Goal: Task Accomplishment & Management: Complete application form

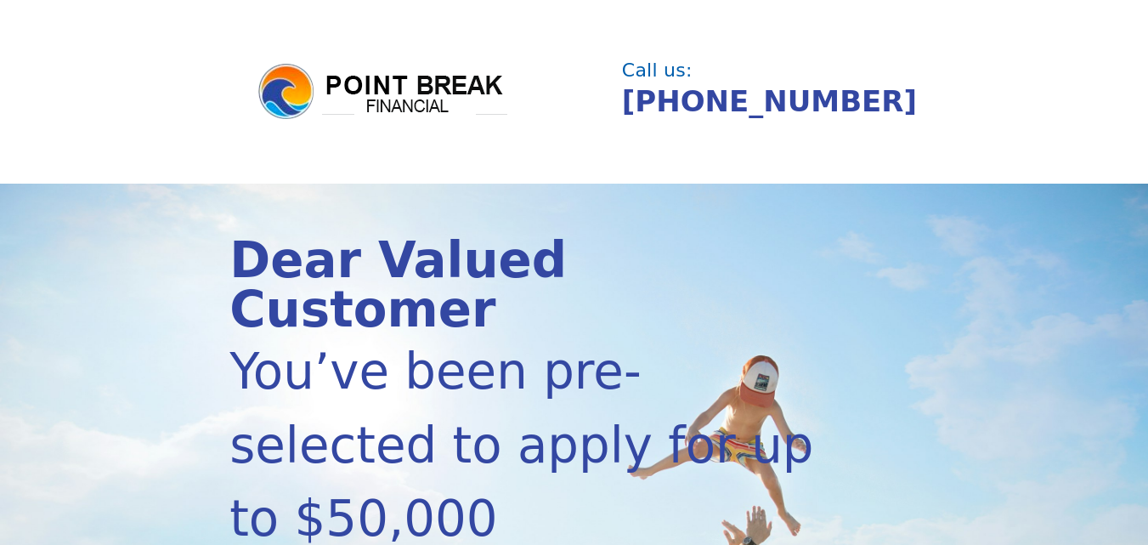
click at [946, 122] on header "Call us: (855) 202-9500" at bounding box center [574, 92] width 1148 height 184
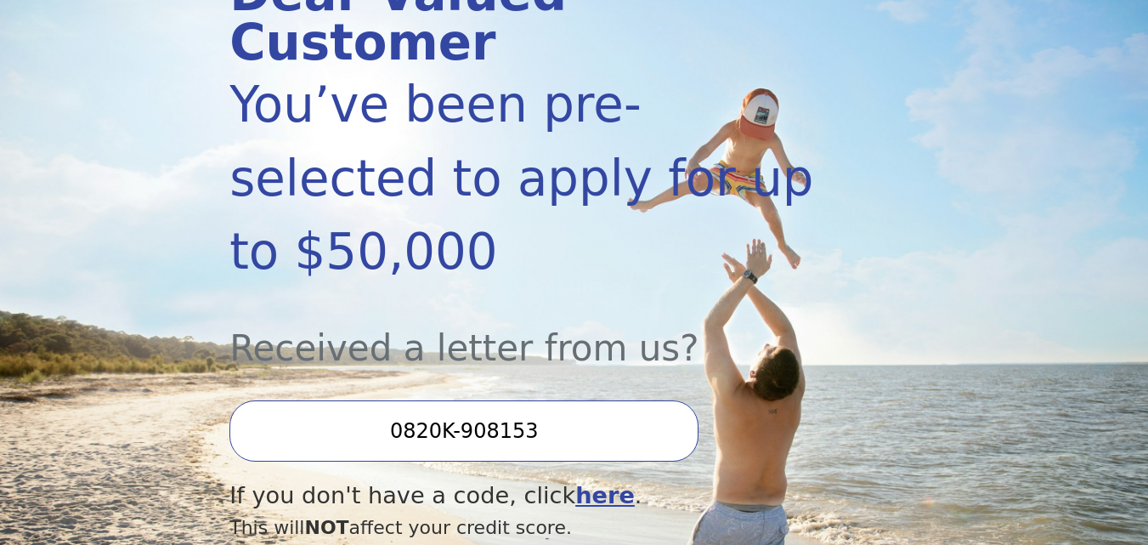
scroll to position [408, 0]
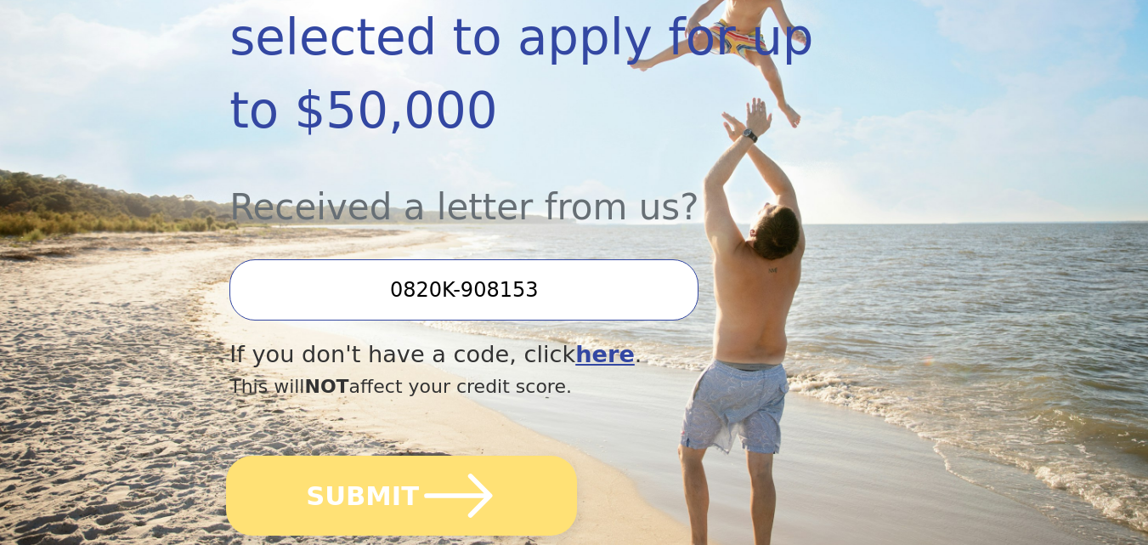
click at [390, 455] on button "SUBMIT" at bounding box center [401, 495] width 351 height 80
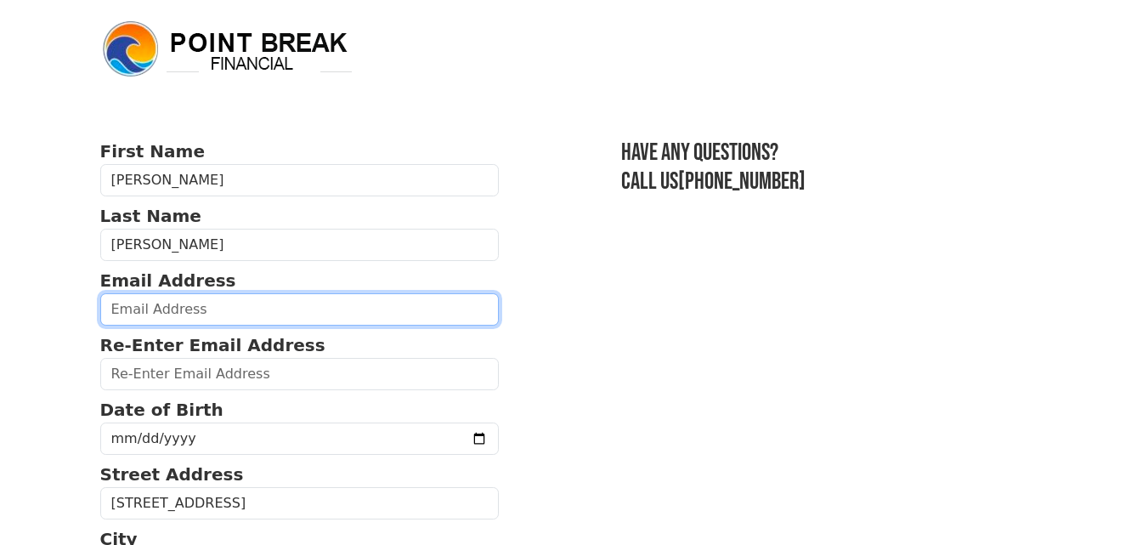
click at [222, 315] on input "email" at bounding box center [299, 309] width 399 height 32
type input "[EMAIL_ADDRESS][DOMAIN_NAME]"
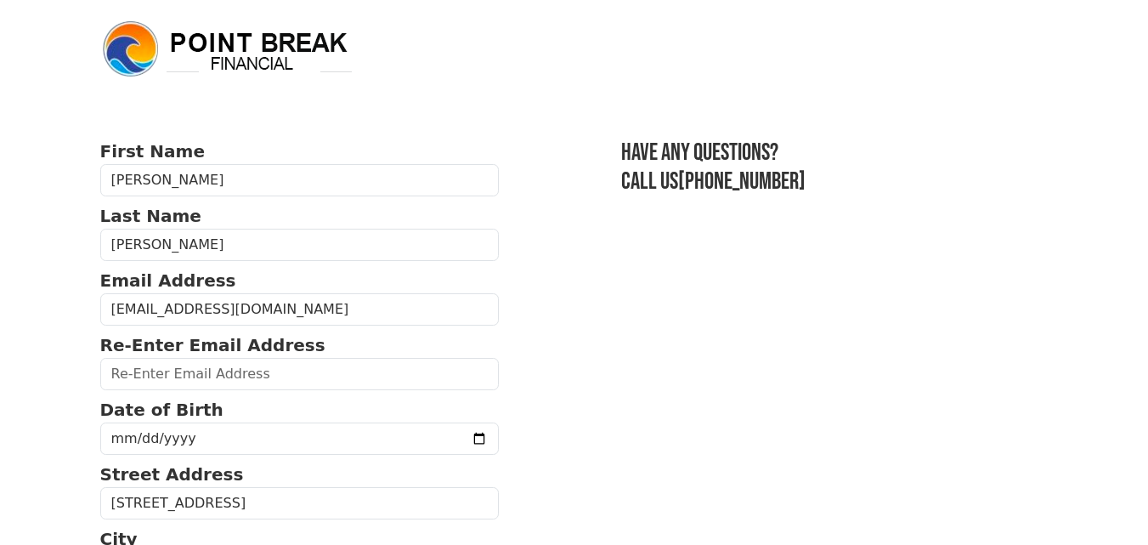
type input "[EMAIL_ADDRESS][DOMAIN_NAME]"
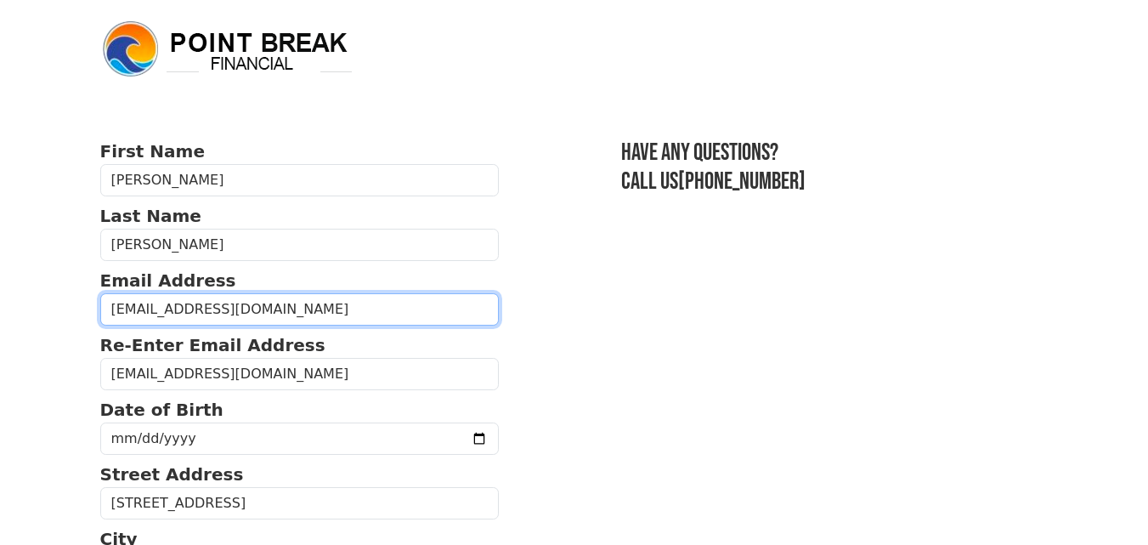
type input "[PHONE_NUMBER]"
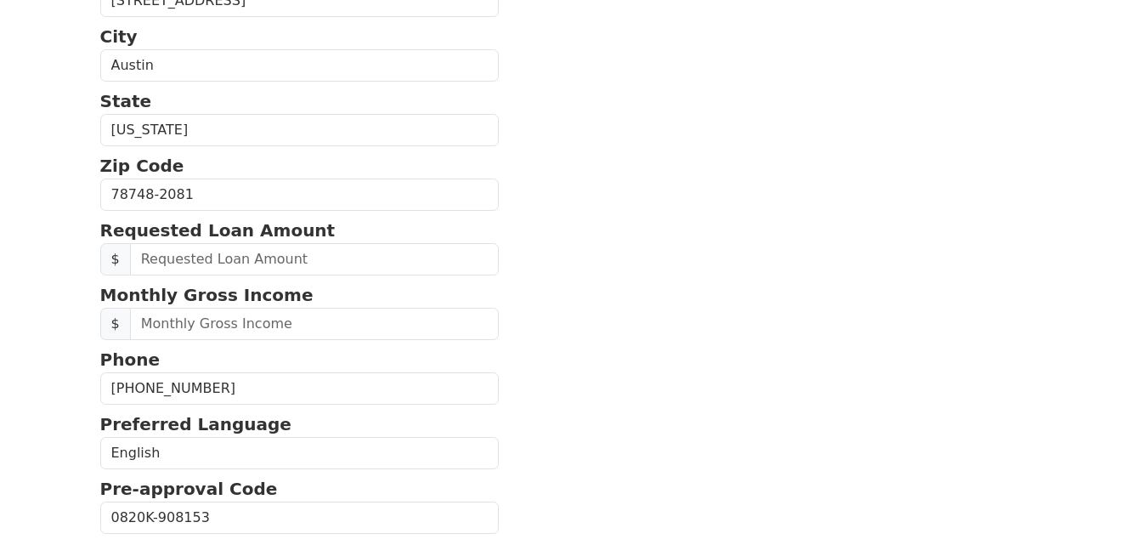
scroll to position [618, 0]
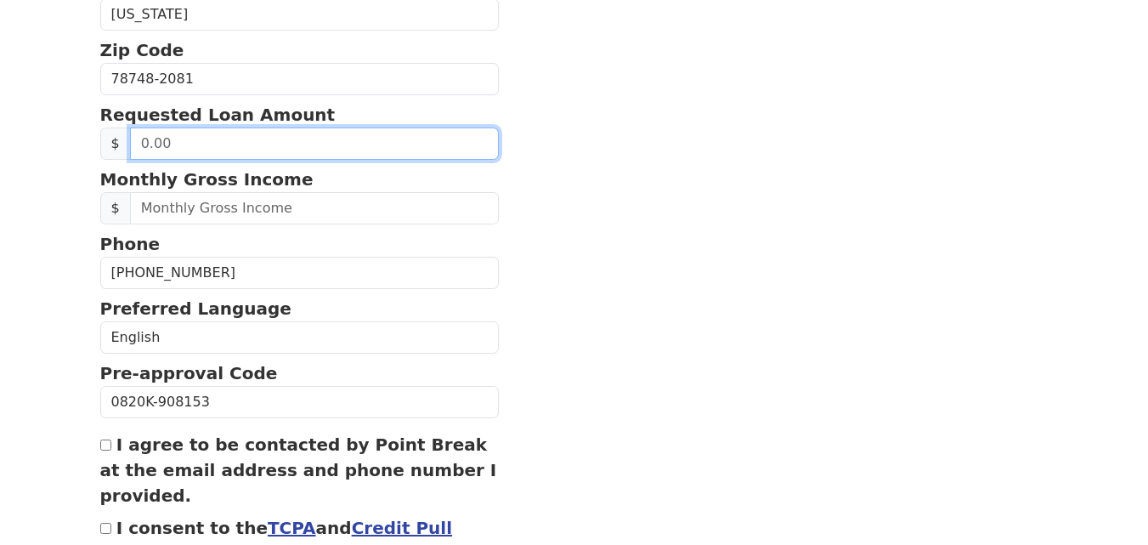
click at [331, 148] on input "text" at bounding box center [315, 143] width 370 height 32
type input "5,000.00"
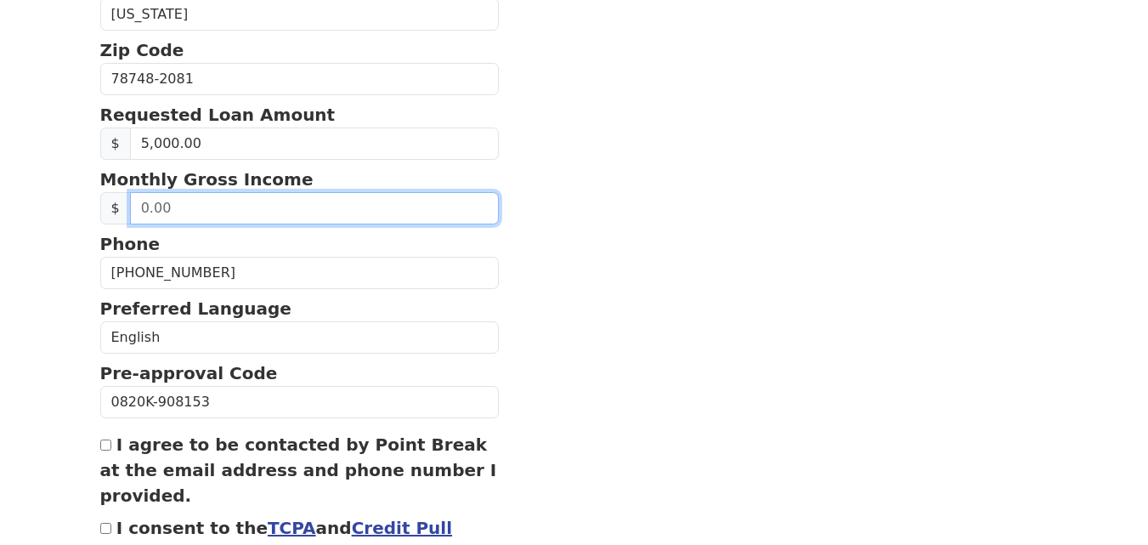
click at [256, 212] on input "text" at bounding box center [315, 208] width 370 height 32
type input "5,500.00"
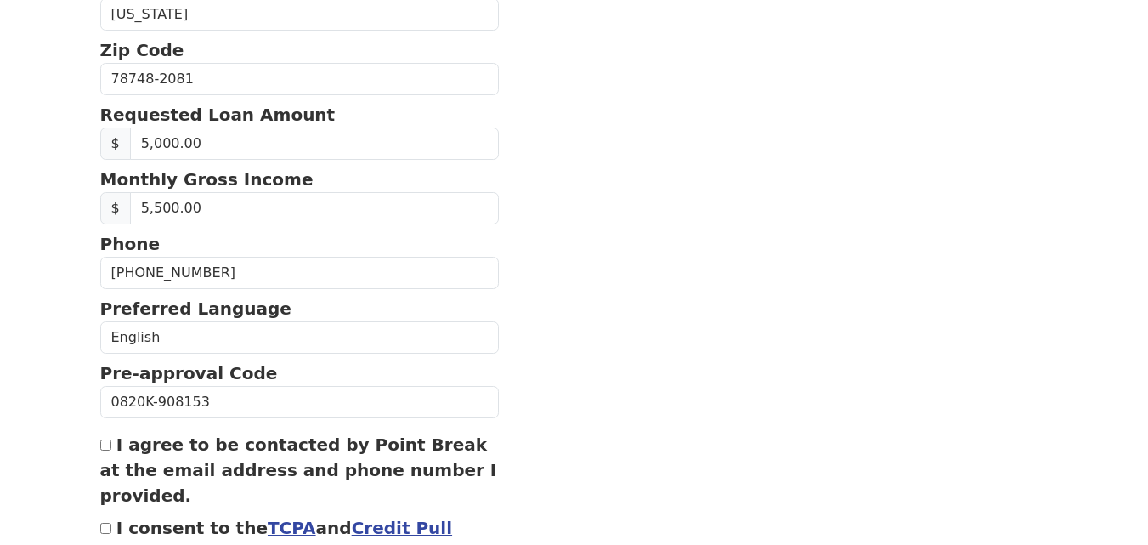
click at [552, 279] on section "First Name [PERSON_NAME] Last Name [PERSON_NAME] Email Address [EMAIL_ADDRESS][…" at bounding box center [574, 76] width 948 height 1110
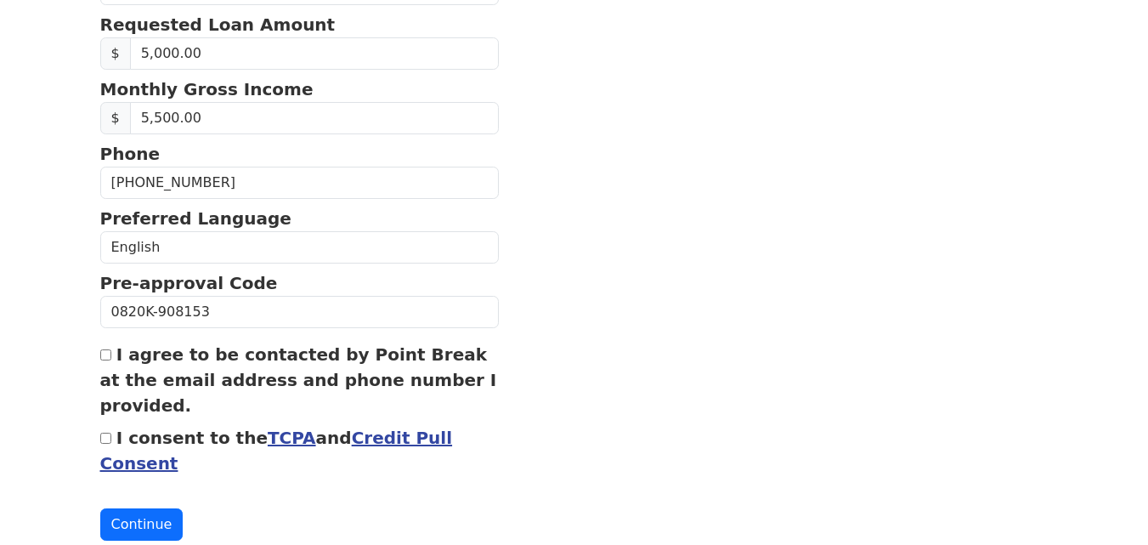
scroll to position [754, 0]
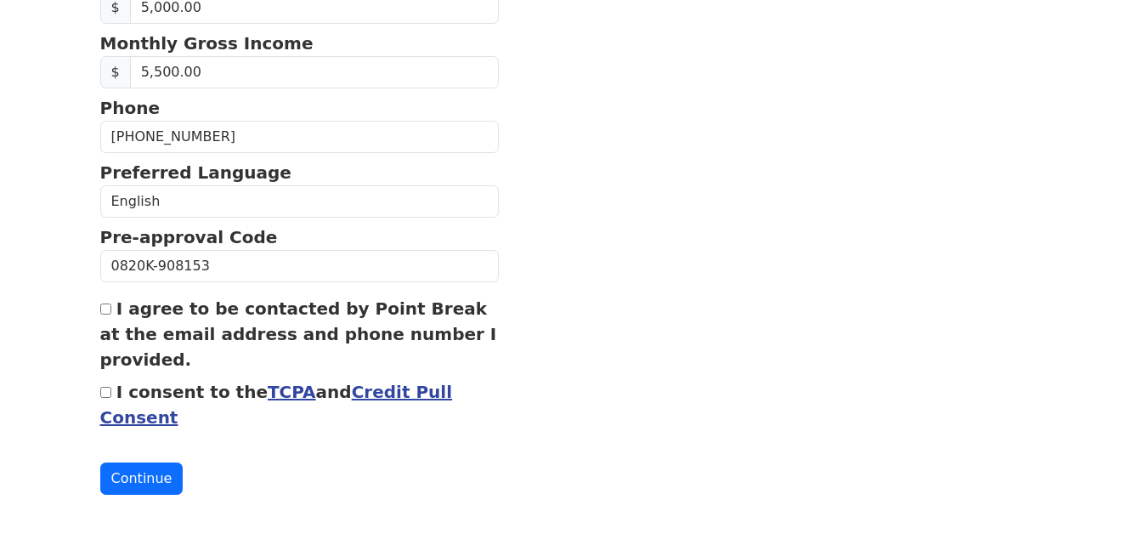
click at [109, 307] on input "I agree to be contacted by Point Break at the email address and phone number I …" at bounding box center [105, 308] width 11 height 11
checkbox input "true"
click at [105, 386] on div "I consent to the TCPA and Credit Pull Consent" at bounding box center [299, 404] width 399 height 51
click at [108, 396] on input "I consent to the TCPA and Credit Pull Consent" at bounding box center [105, 392] width 11 height 11
checkbox input "true"
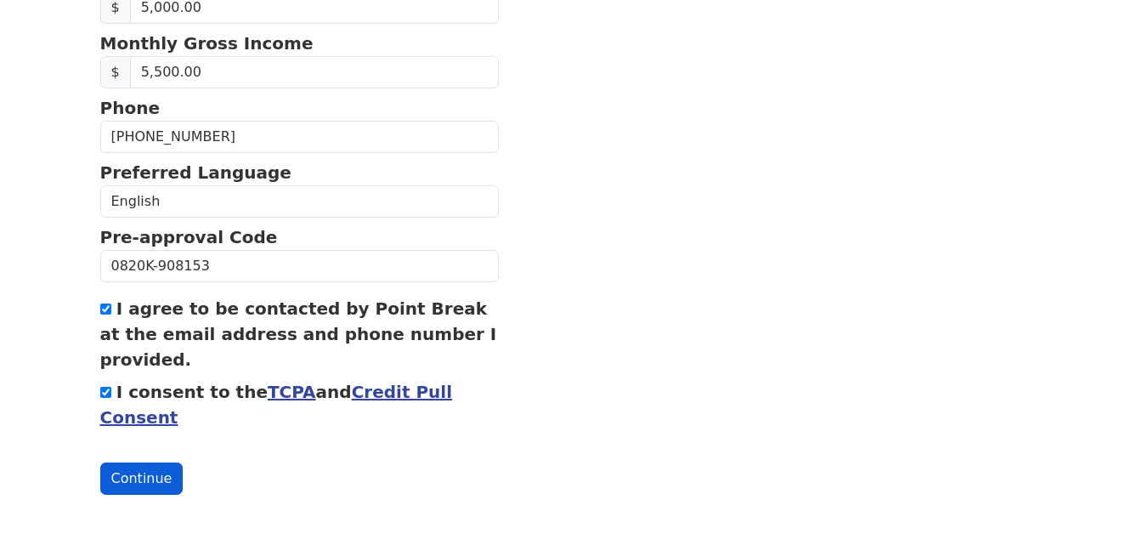
click at [127, 473] on button "Continue" at bounding box center [141, 478] width 83 height 32
click at [128, 472] on button "Continue" at bounding box center [141, 478] width 83 height 32
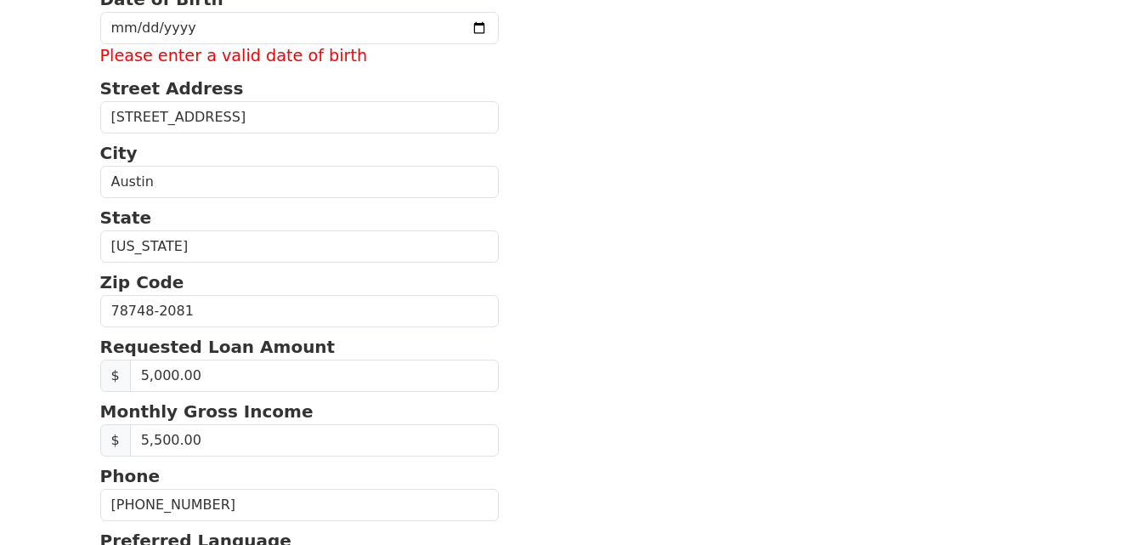
scroll to position [277, 0]
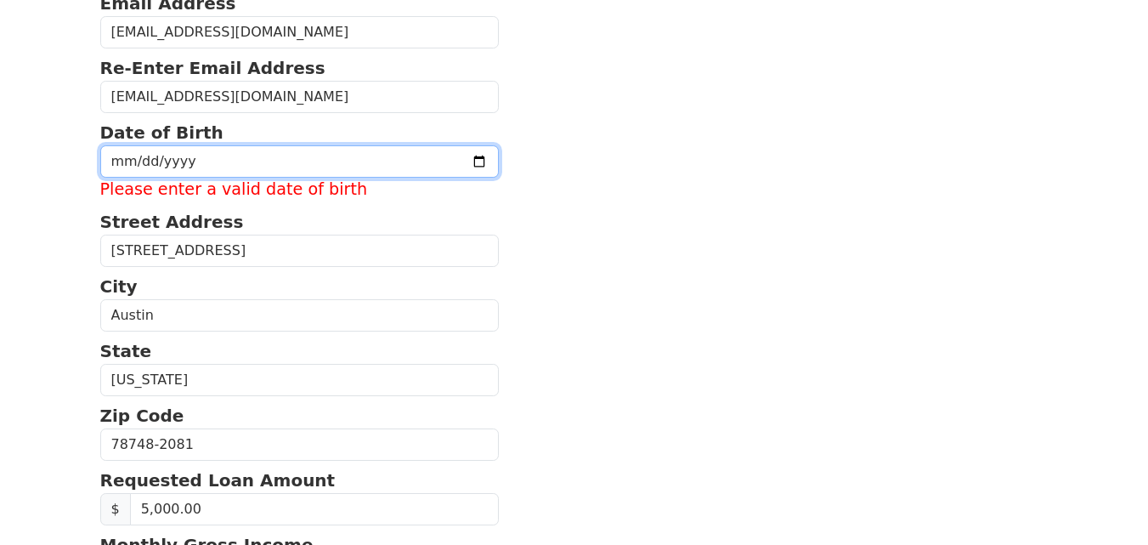
drag, startPoint x: 312, startPoint y: 152, endPoint x: 310, endPoint y: 162, distance: 10.3
click at [312, 155] on input "date" at bounding box center [299, 161] width 399 height 32
click at [308, 167] on input "date" at bounding box center [299, 161] width 399 height 32
type input "[DATE]"
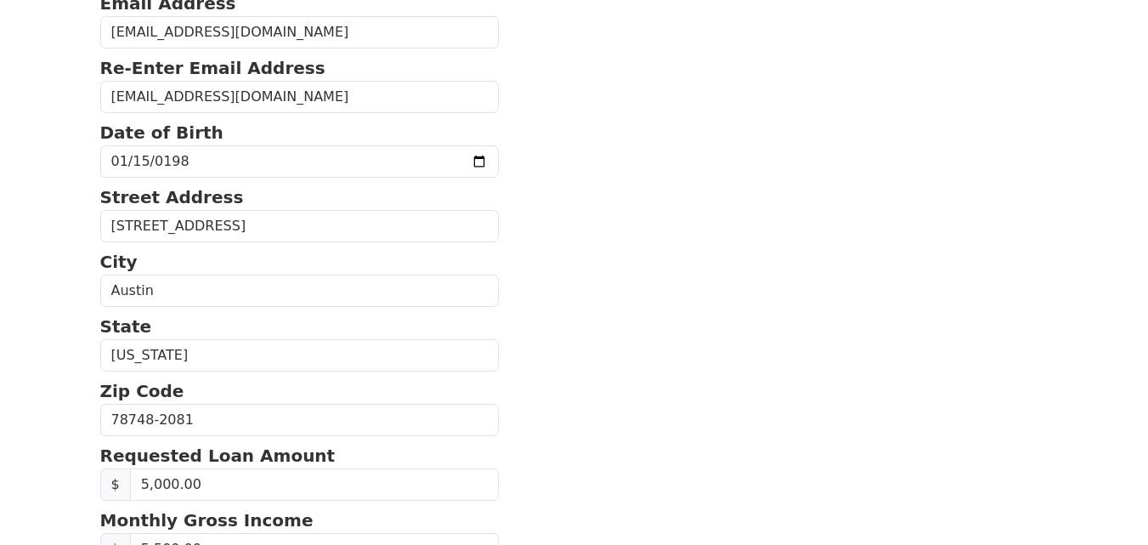
click at [771, 197] on section "First Name [PERSON_NAME] Last Name [PERSON_NAME] Email Address [EMAIL_ADDRESS][…" at bounding box center [574, 416] width 948 height 1110
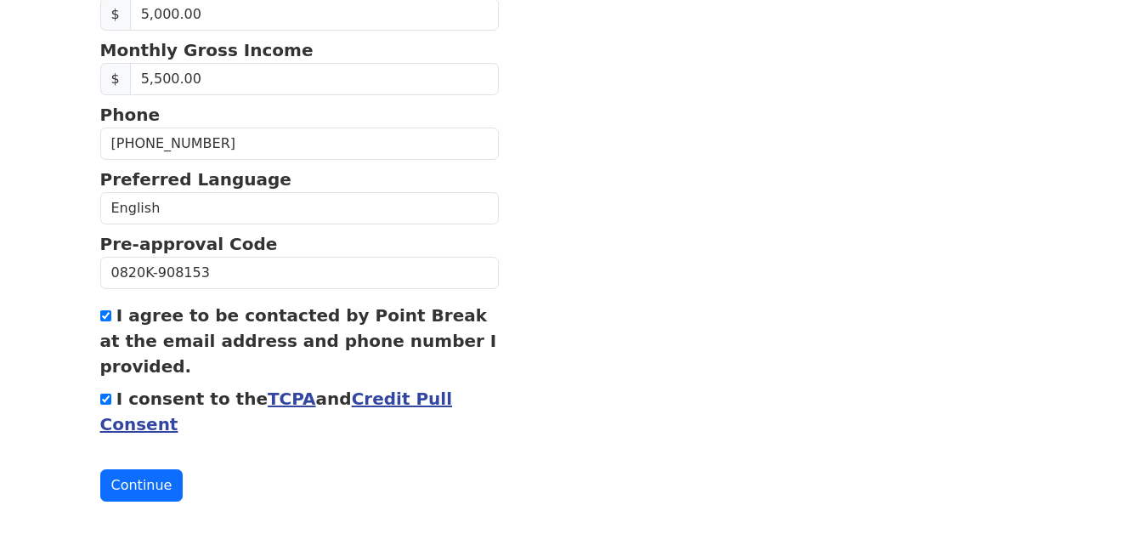
scroll to position [755, 0]
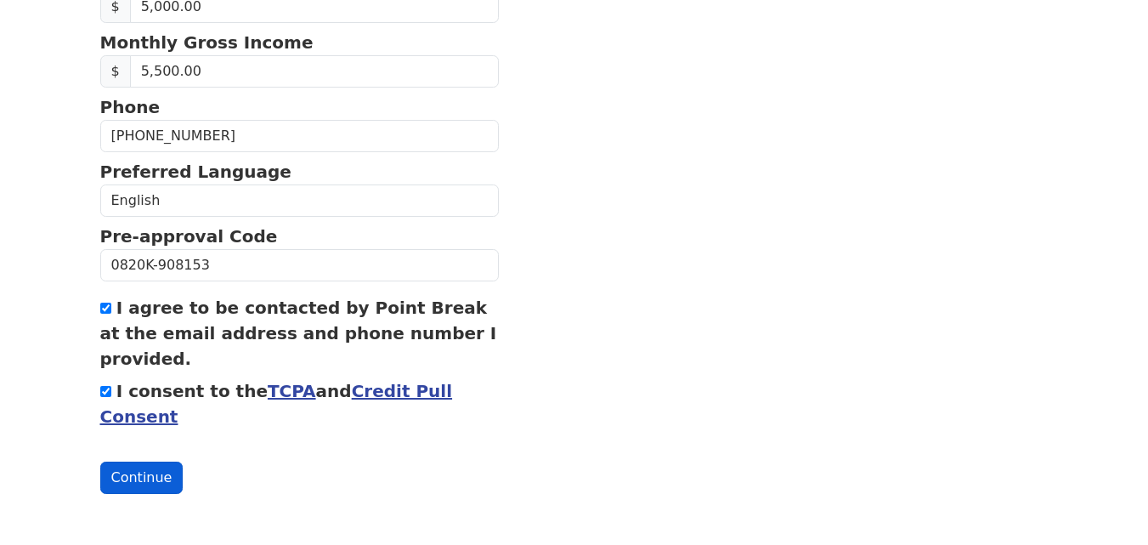
click at [141, 480] on button "Continue" at bounding box center [141, 477] width 83 height 32
